Goal: Information Seeking & Learning: Learn about a topic

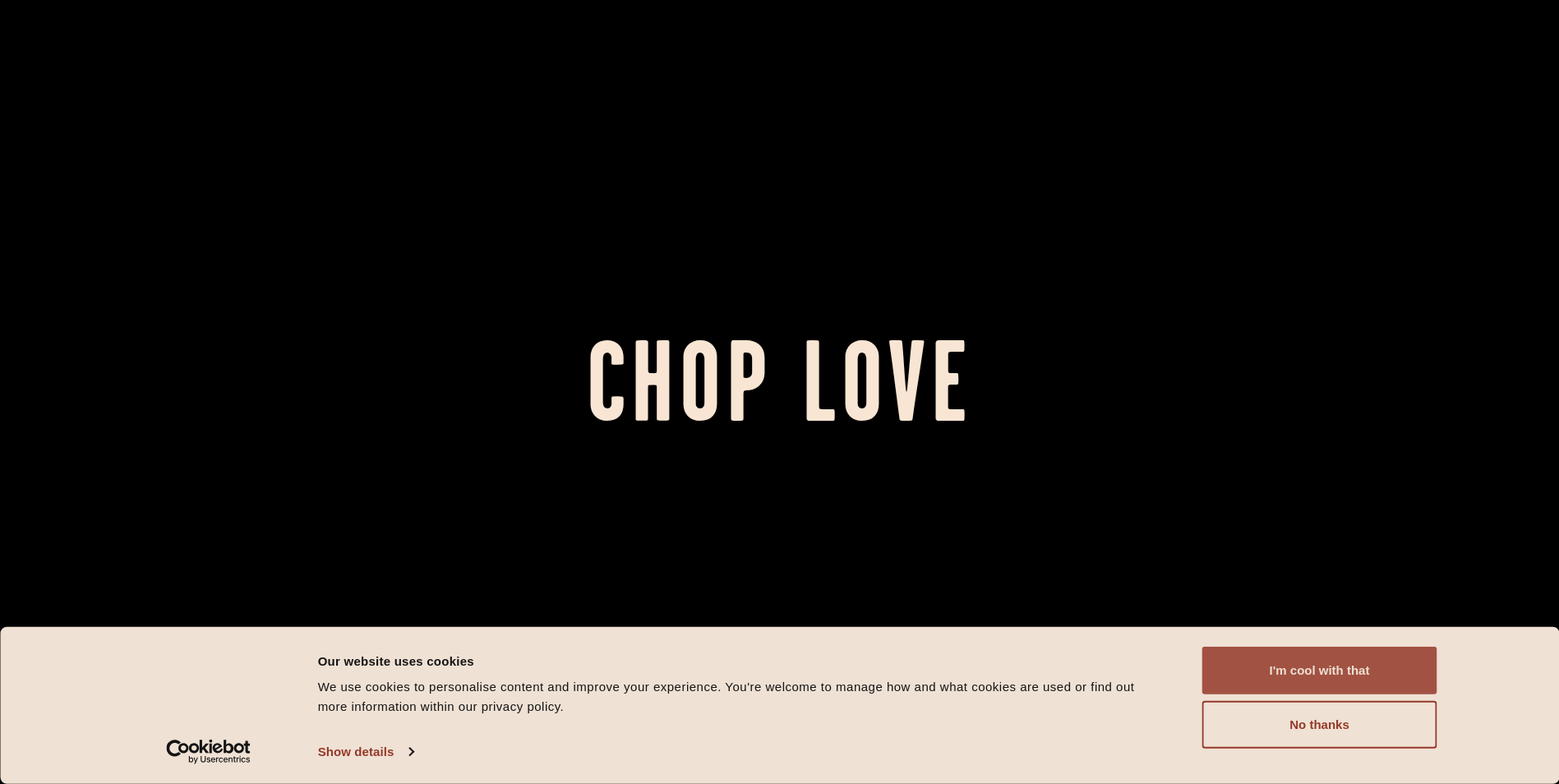
click at [1383, 673] on button "I'm cool with that" at bounding box center [1319, 671] width 235 height 48
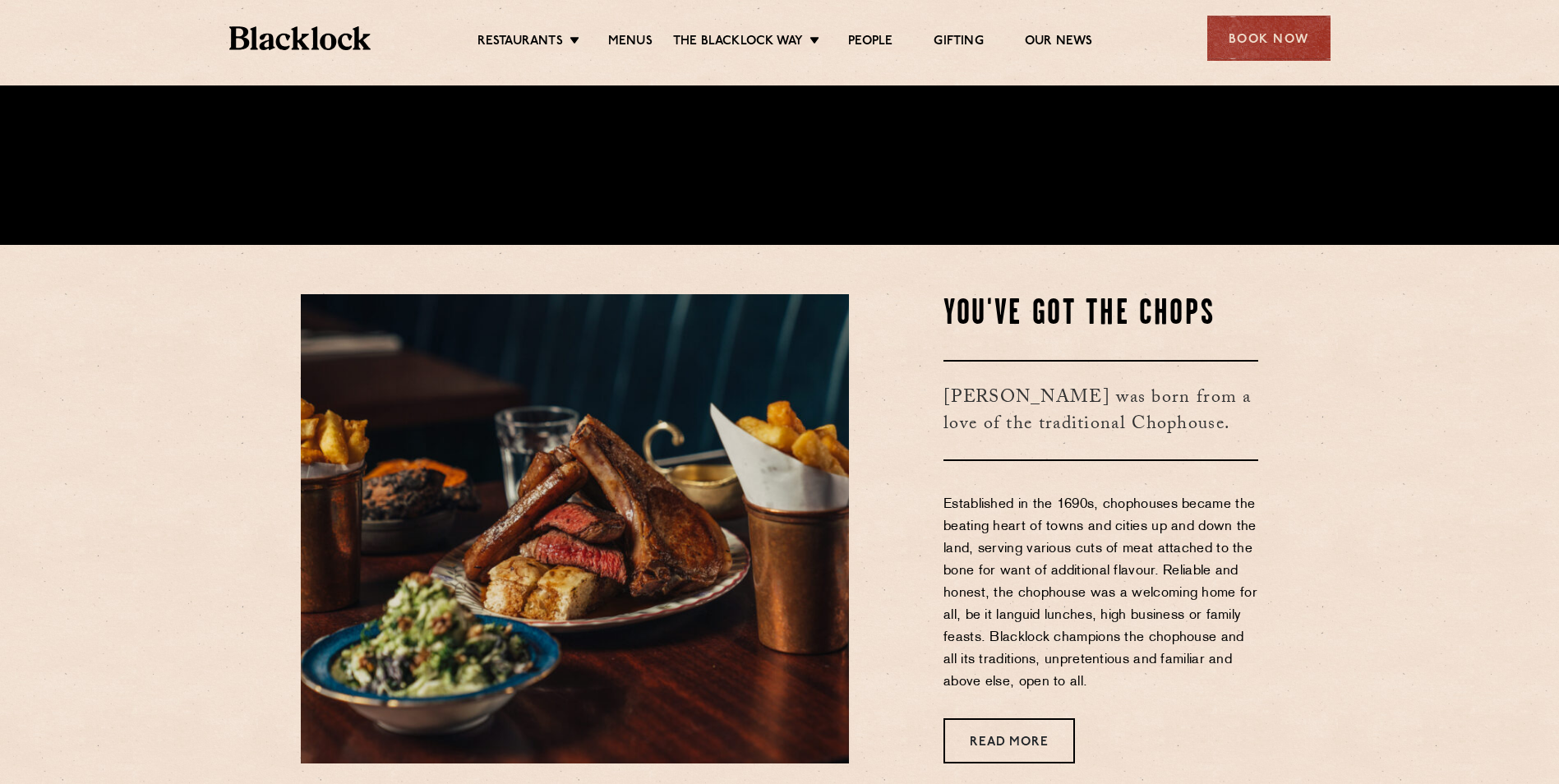
scroll to position [740, 0]
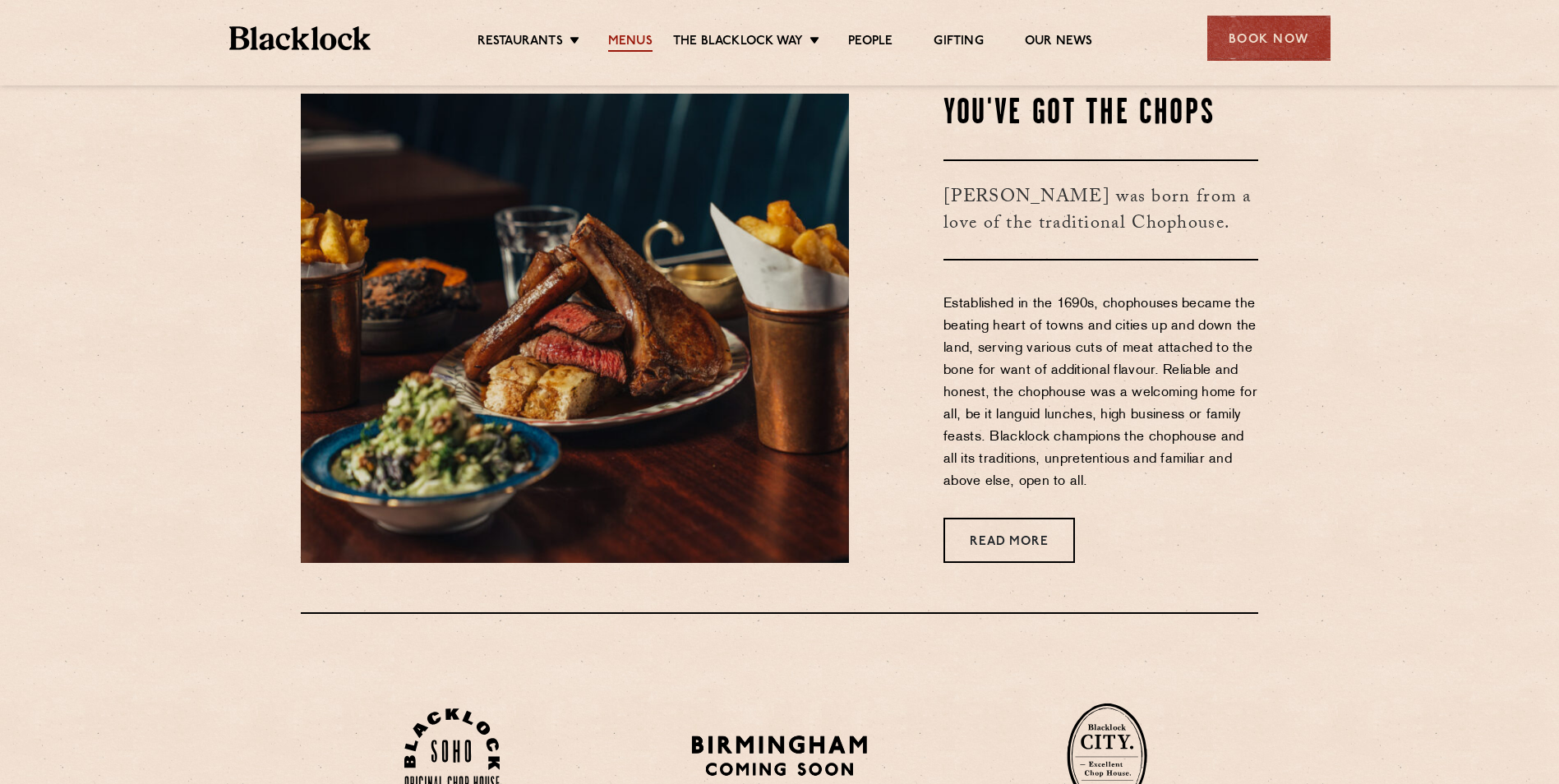
click at [642, 41] on link "Menus" at bounding box center [630, 43] width 44 height 18
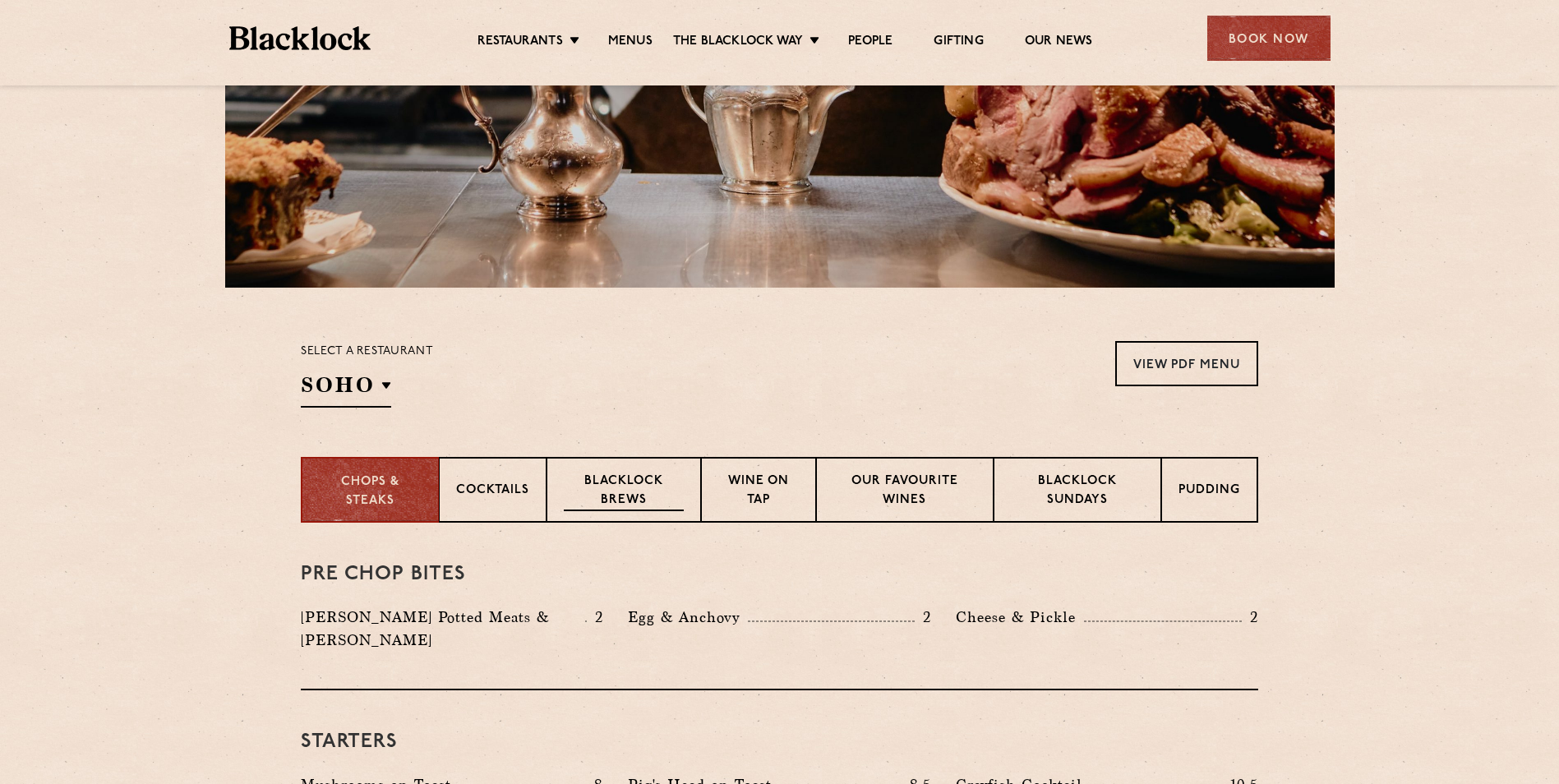
scroll to position [329, 0]
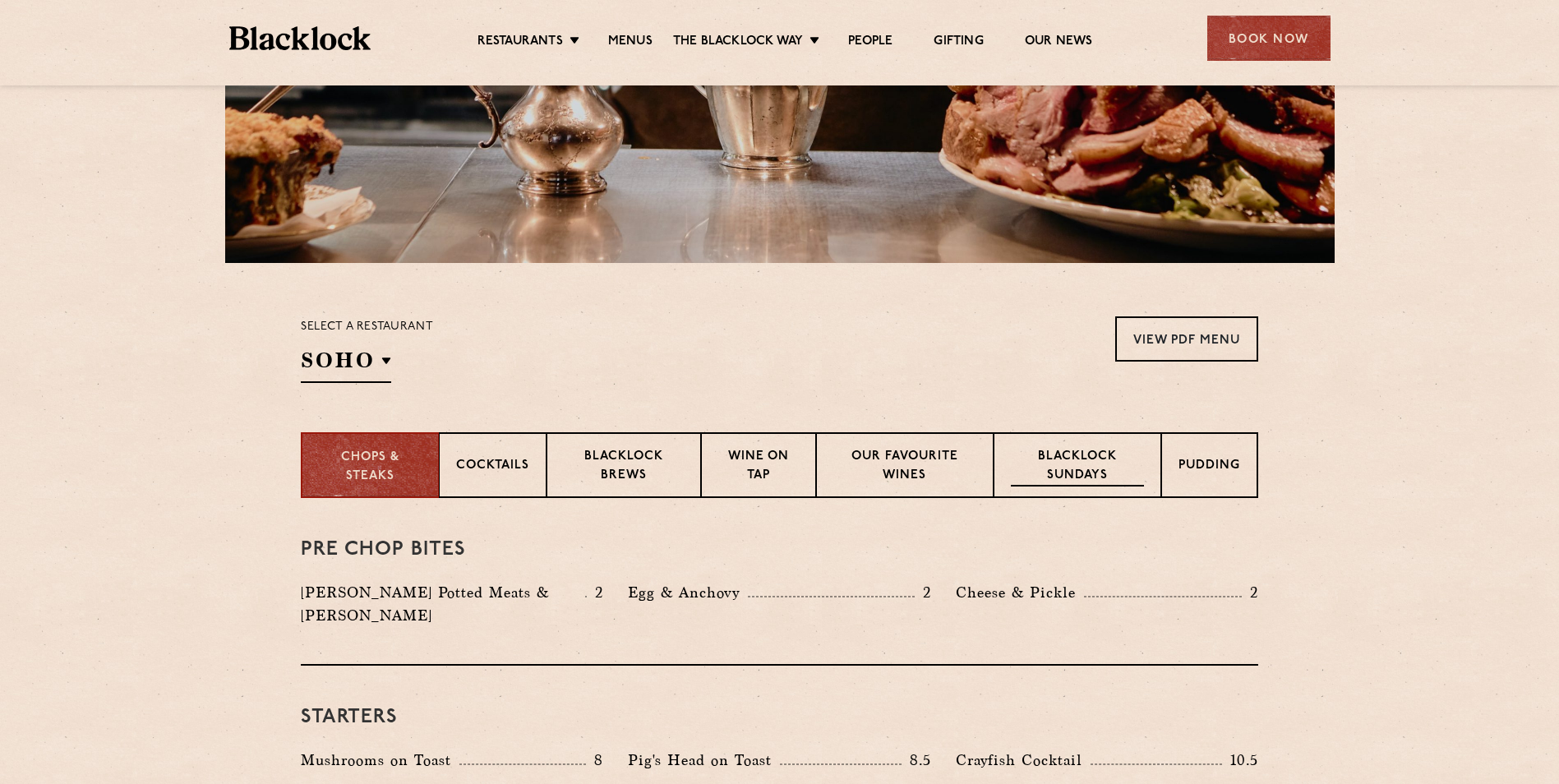
click at [1114, 480] on p "Blacklock Sundays" at bounding box center [1077, 467] width 133 height 39
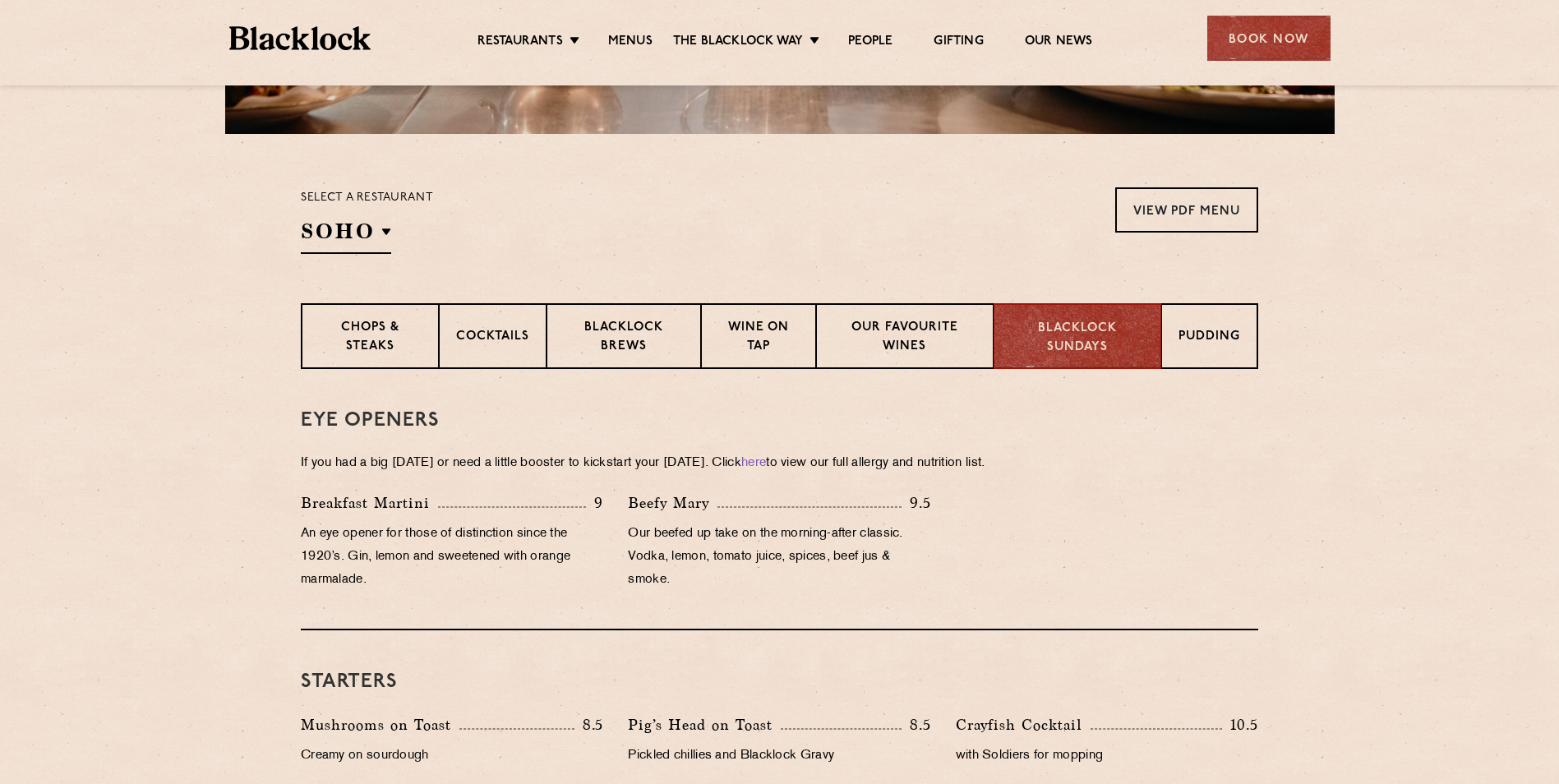
scroll to position [432, 0]
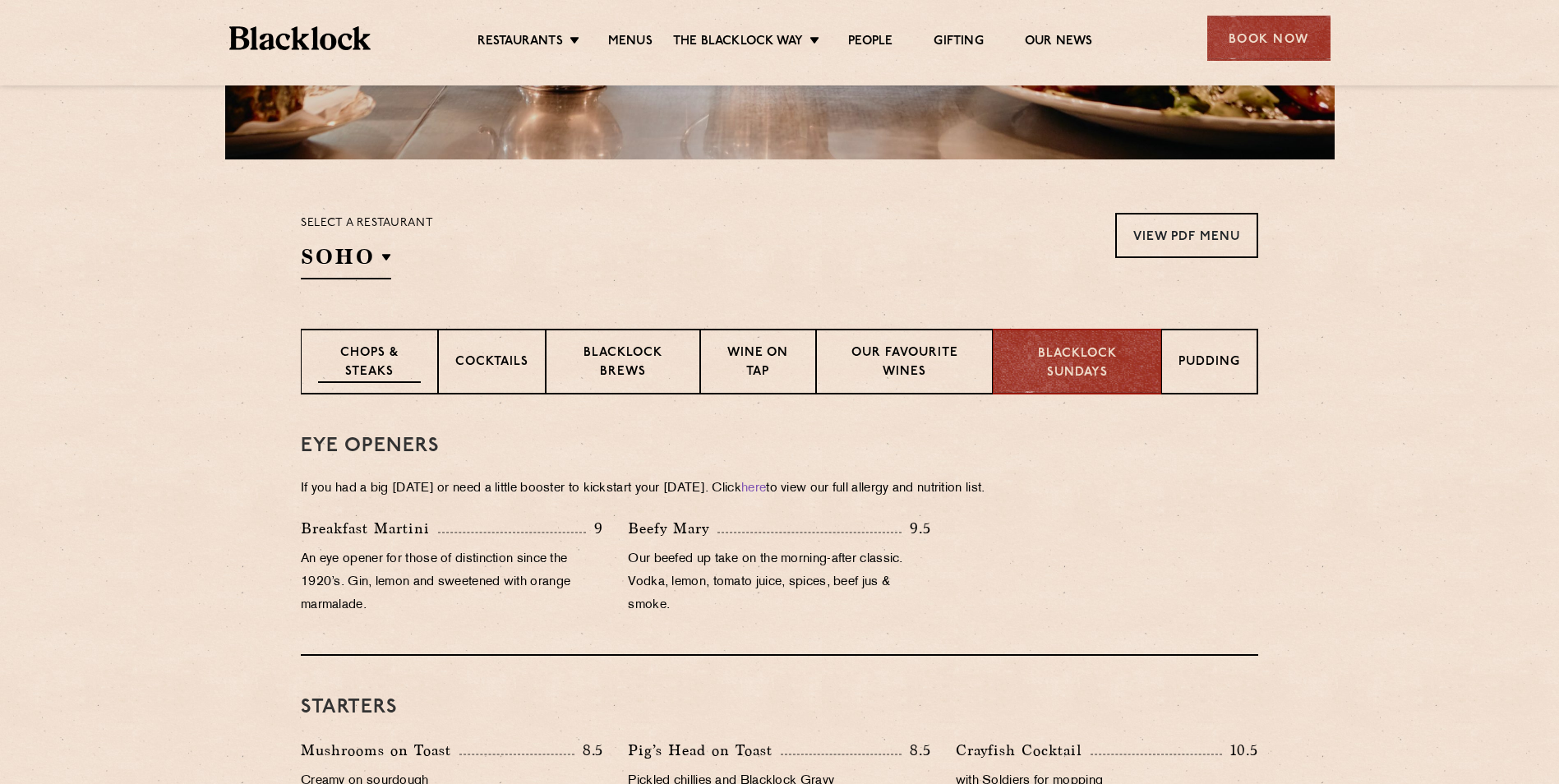
click at [348, 346] on p "Chops & Steaks" at bounding box center [369, 364] width 102 height 39
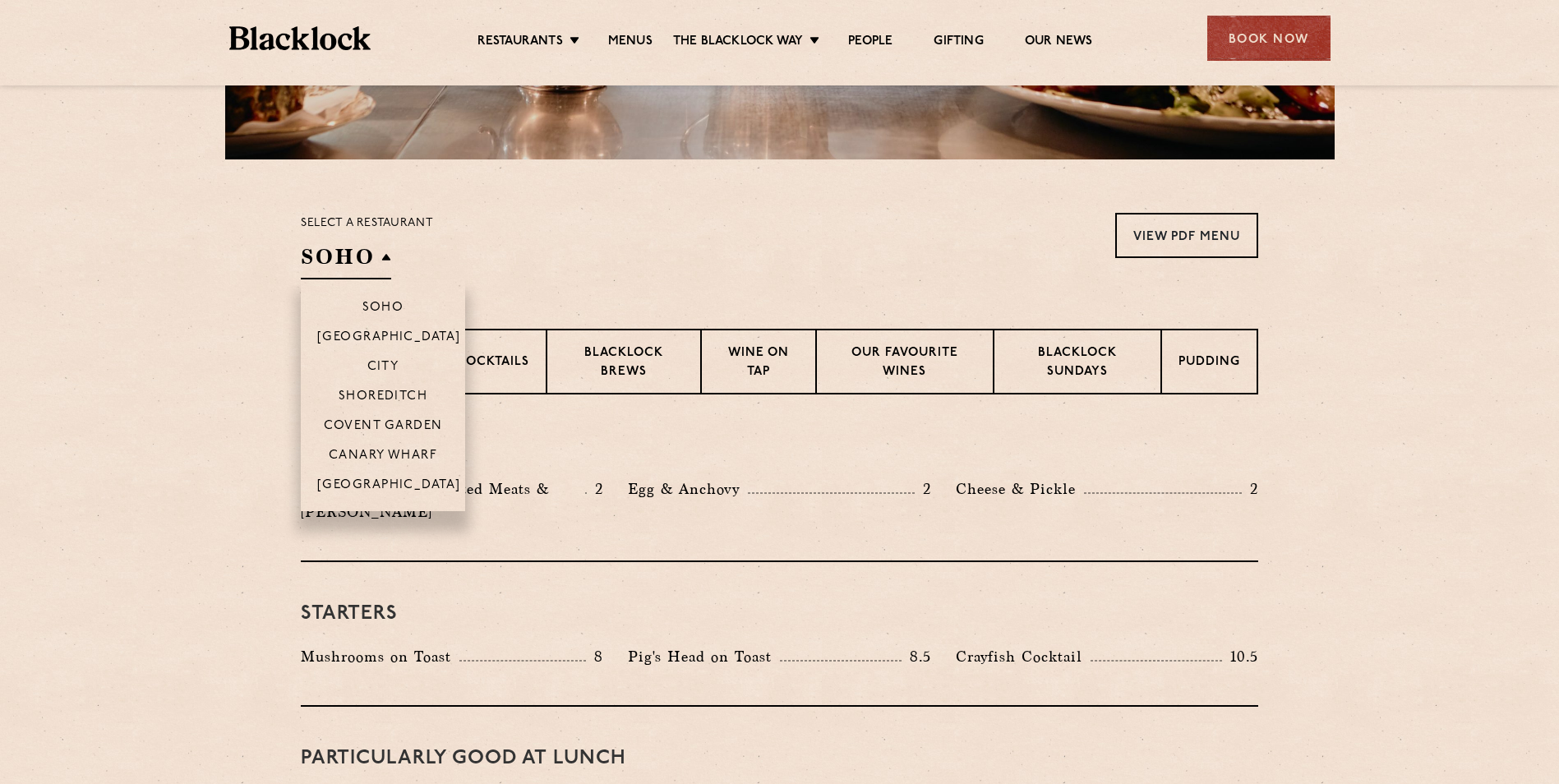
click at [360, 255] on h2 "SOHO" at bounding box center [346, 261] width 90 height 37
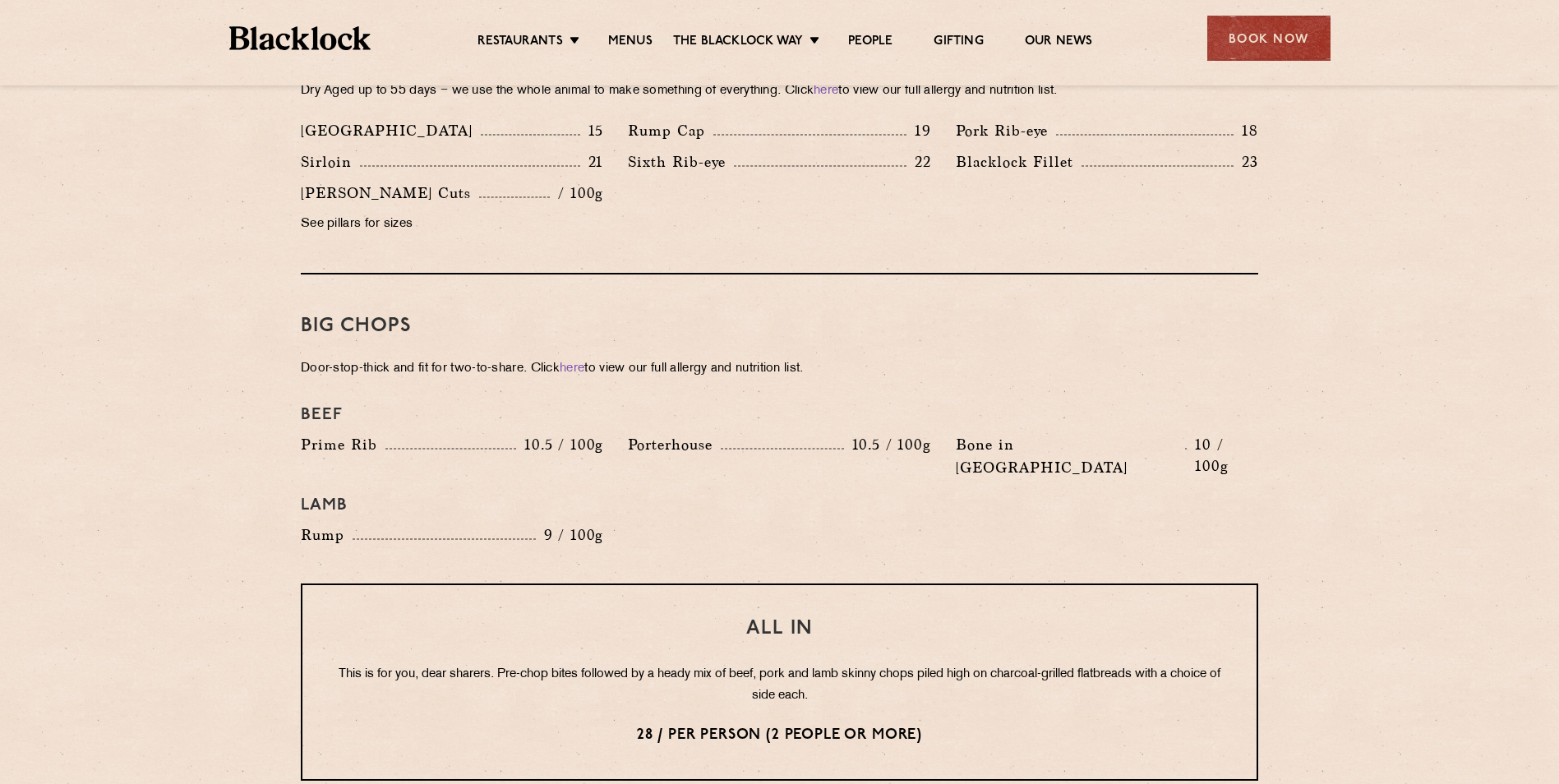
scroll to position [1634, 0]
